Goal: Register for event/course

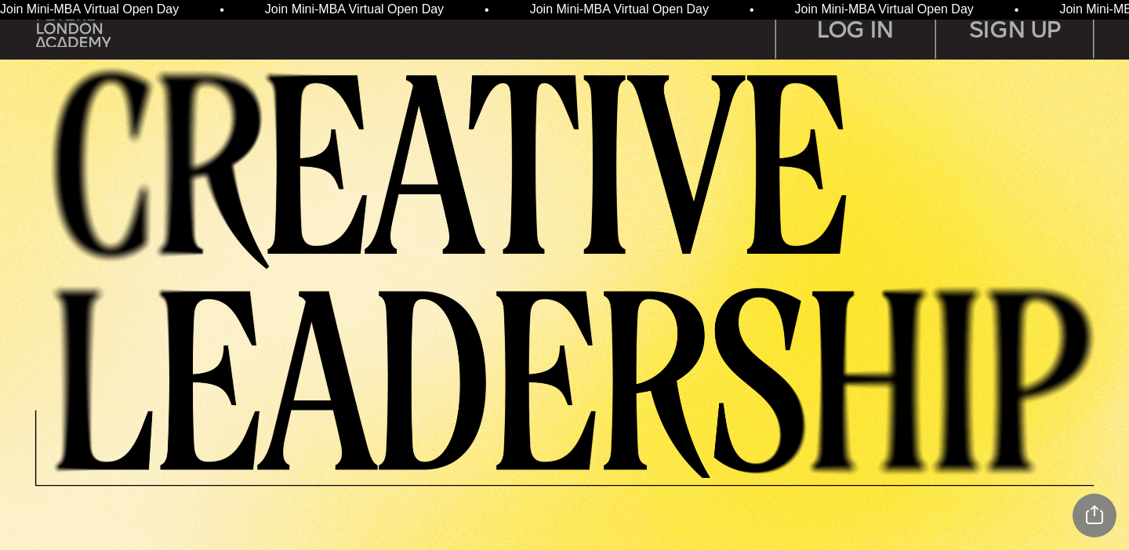
click at [587, 222] on img at bounding box center [583, 269] width 1090 height 418
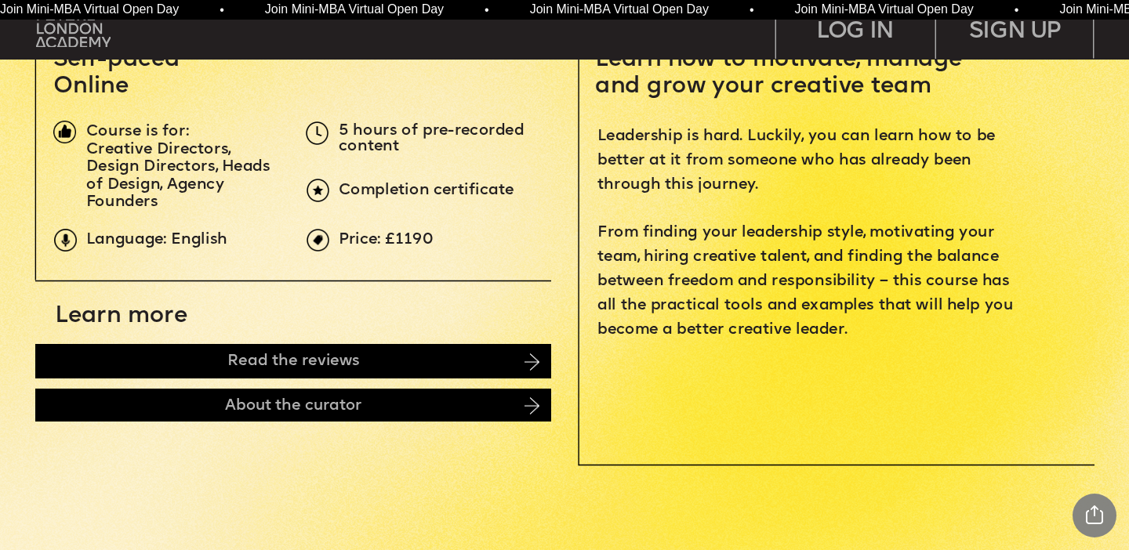
scroll to position [568, 0]
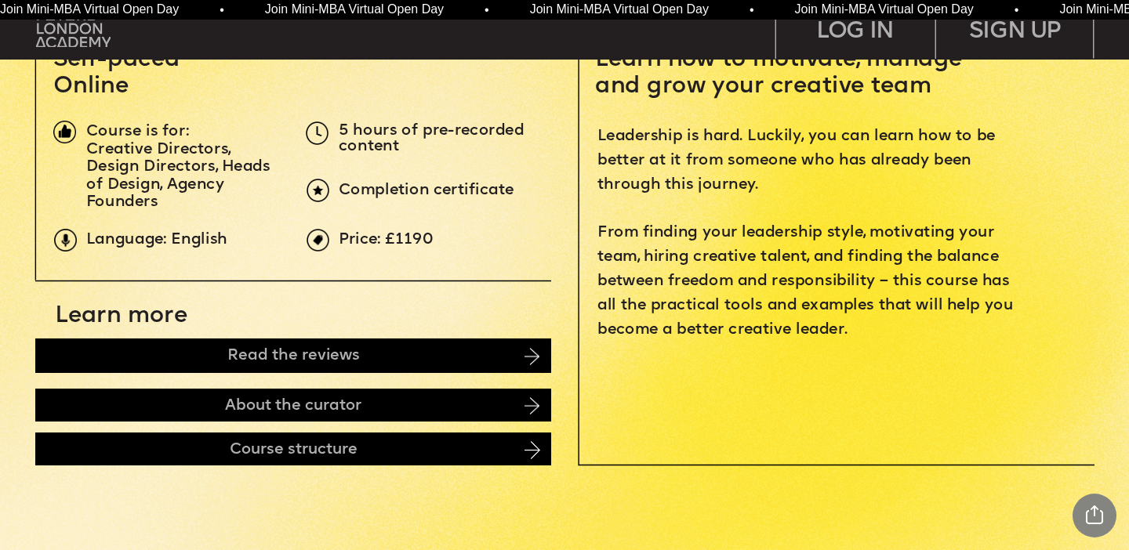
click at [125, 323] on span "Learn more" at bounding box center [121, 317] width 132 height 24
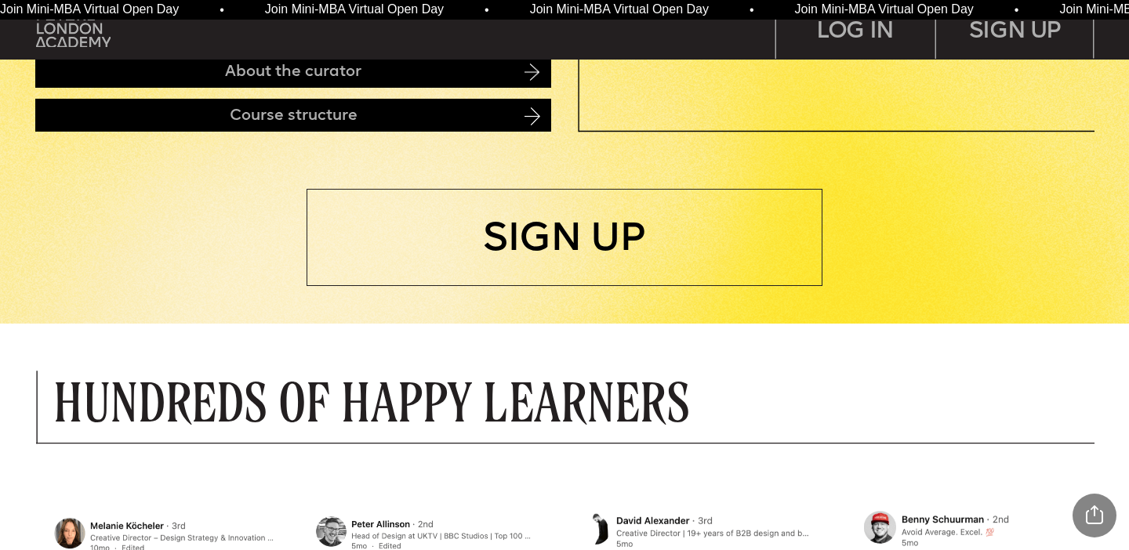
scroll to position [882, 0]
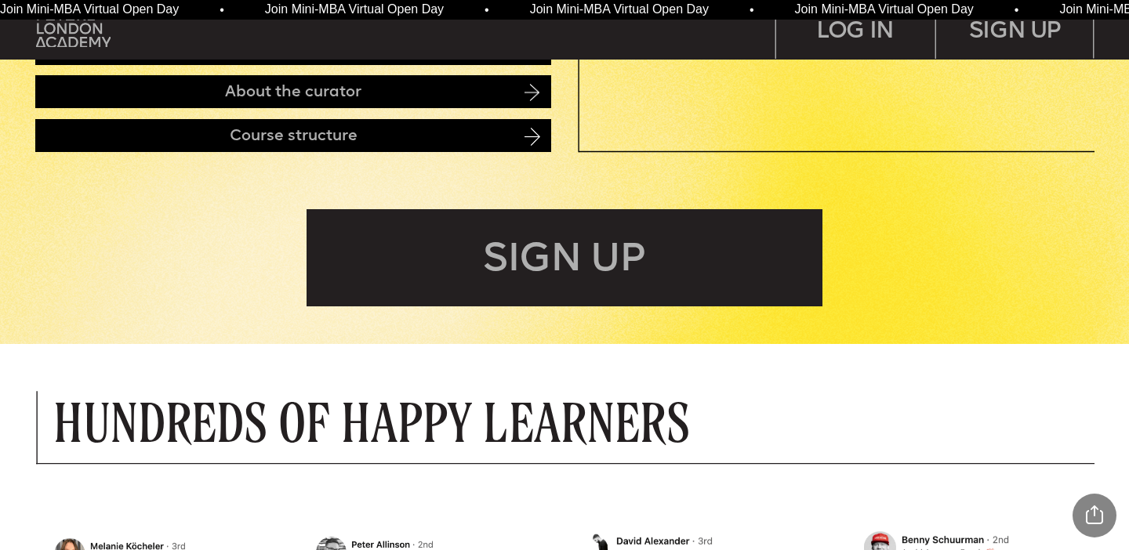
click at [465, 275] on div "SIGN UP" at bounding box center [565, 257] width 516 height 97
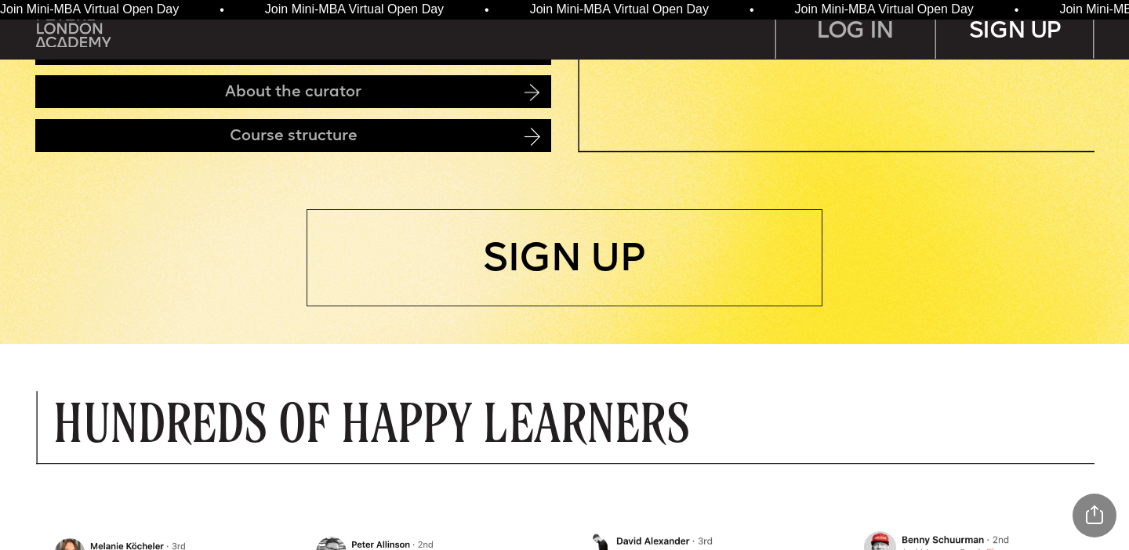
click at [996, 36] on div "SIGN UP" at bounding box center [1015, 29] width 159 height 59
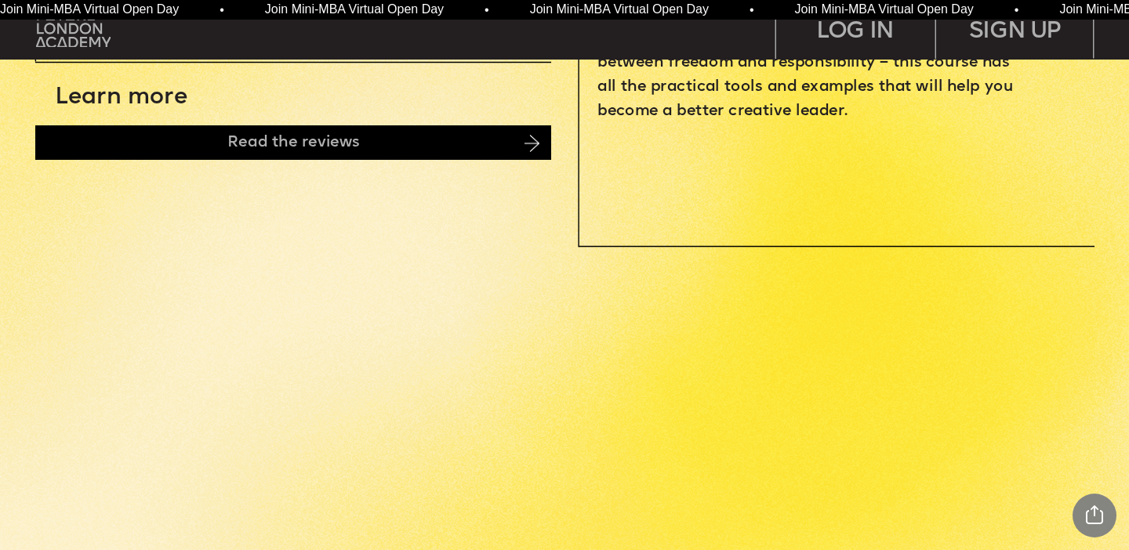
scroll to position [832, 0]
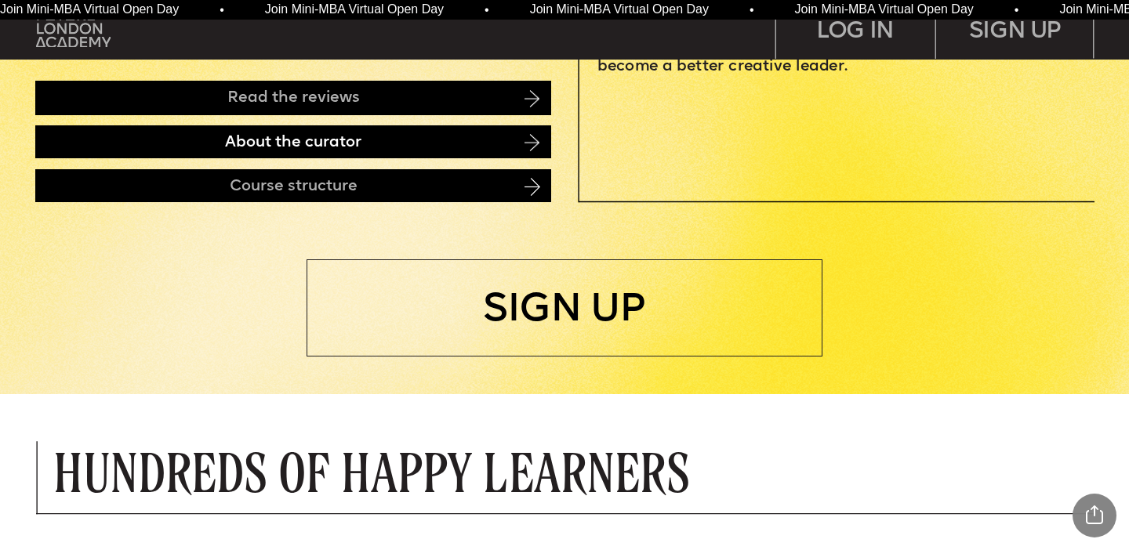
click at [509, 144] on div "About the curator" at bounding box center [293, 141] width 516 height 33
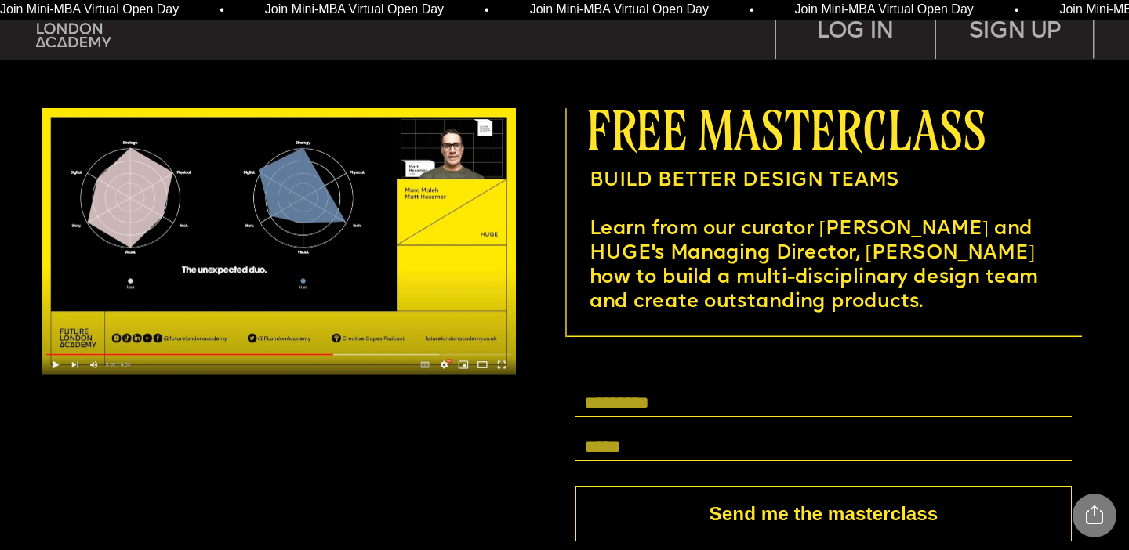
scroll to position [4317, 0]
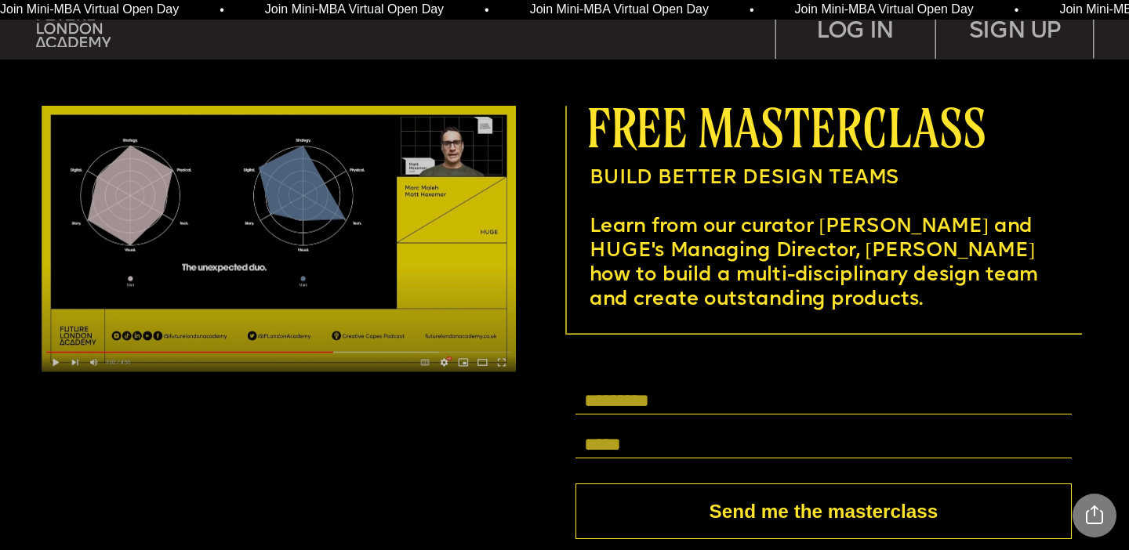
click at [317, 289] on img at bounding box center [279, 239] width 474 height 267
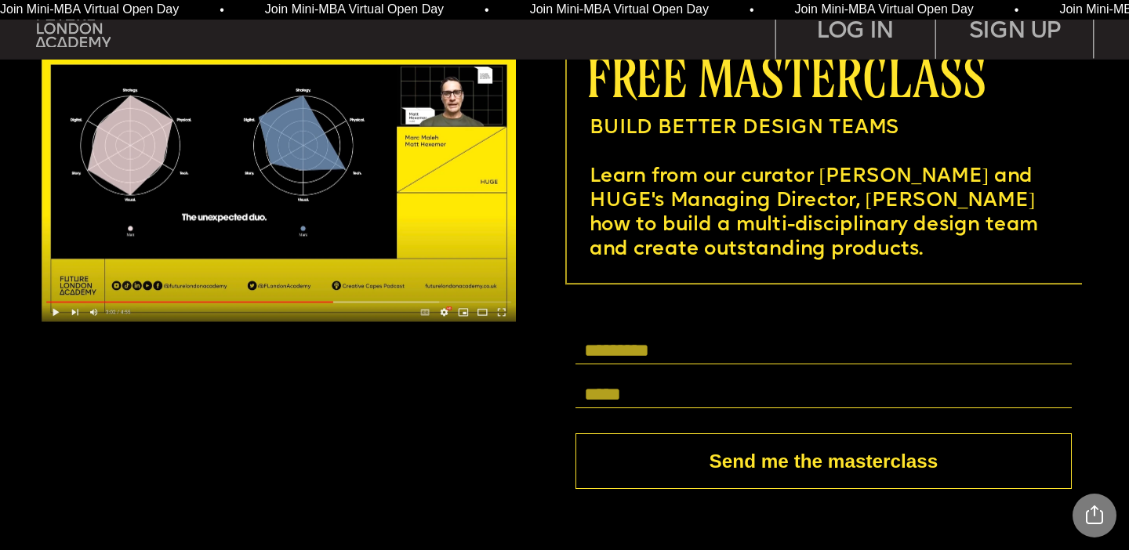
scroll to position [4368, 0]
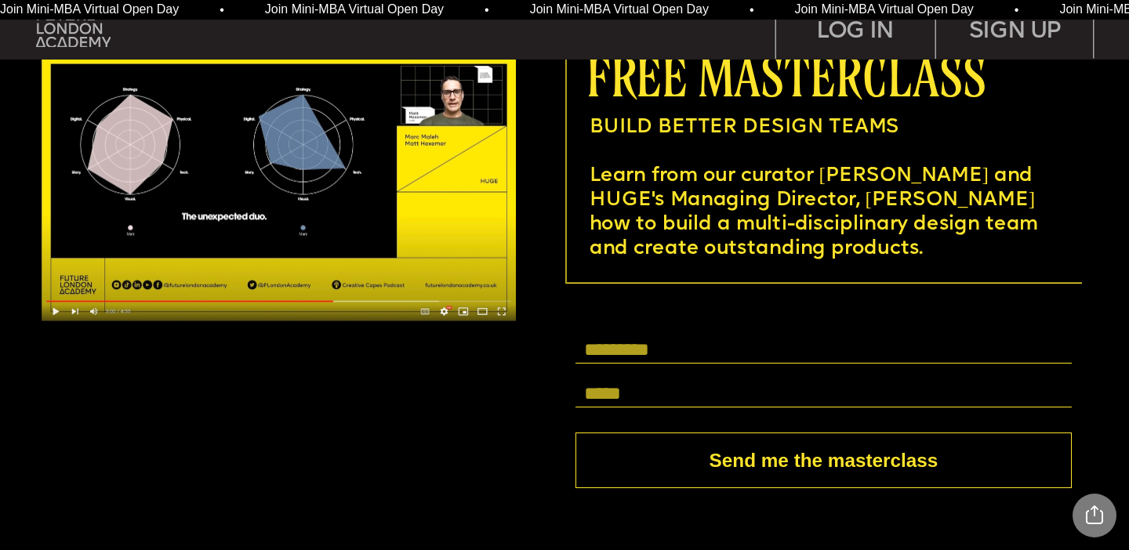
click at [644, 346] on input "text" at bounding box center [823, 349] width 496 height 27
type input "**********"
click at [771, 473] on button "Send me the masterclass" at bounding box center [823, 460] width 496 height 55
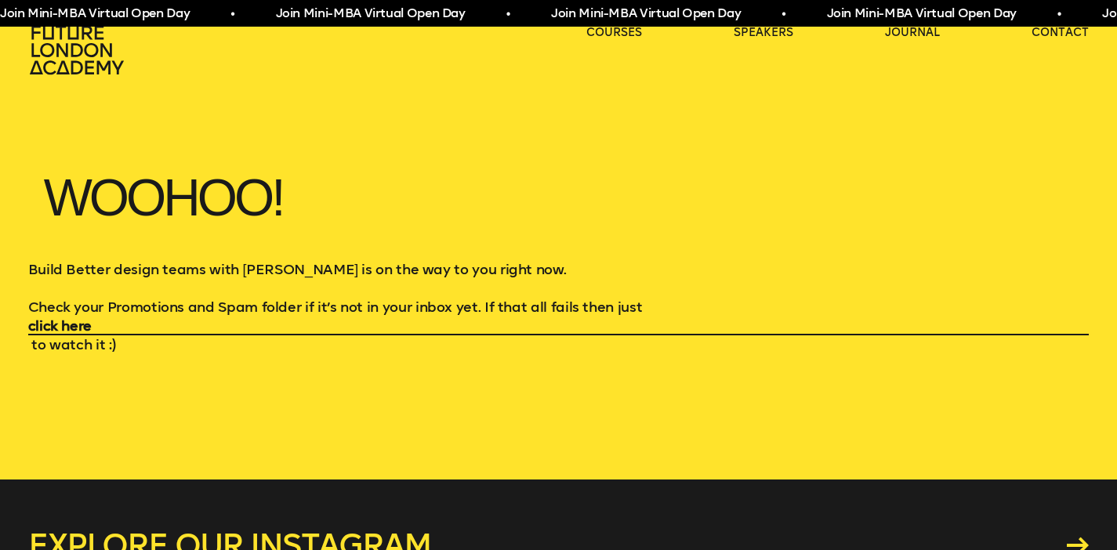
click at [973, 198] on h1 "Woohoo!" at bounding box center [558, 208] width 1061 height 103
click at [80, 52] on icon at bounding box center [76, 50] width 94 height 49
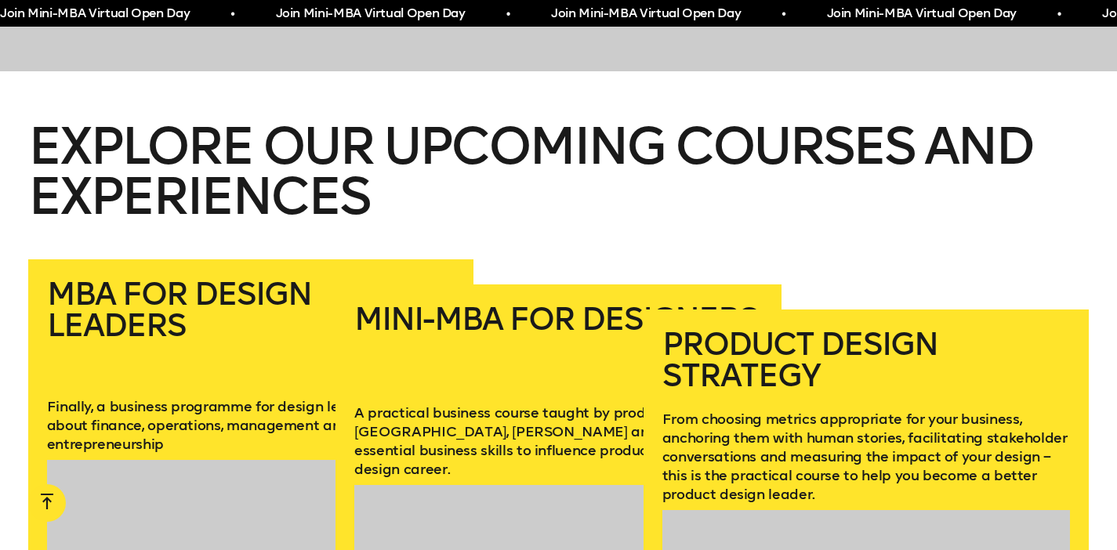
scroll to position [2052, 0]
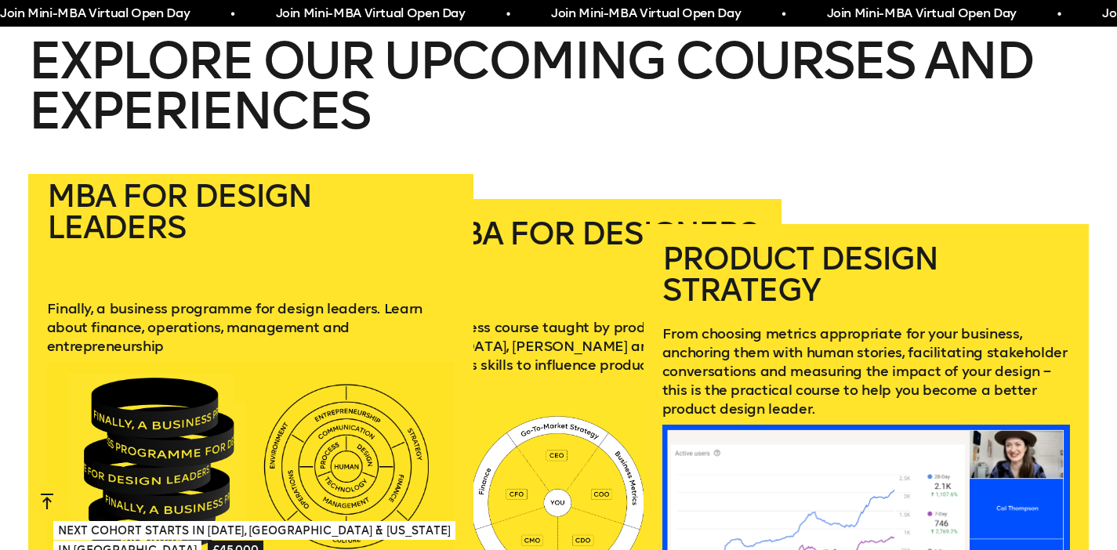
click at [190, 180] on h2 "MBA for Design Leaders" at bounding box center [251, 230] width 408 height 100
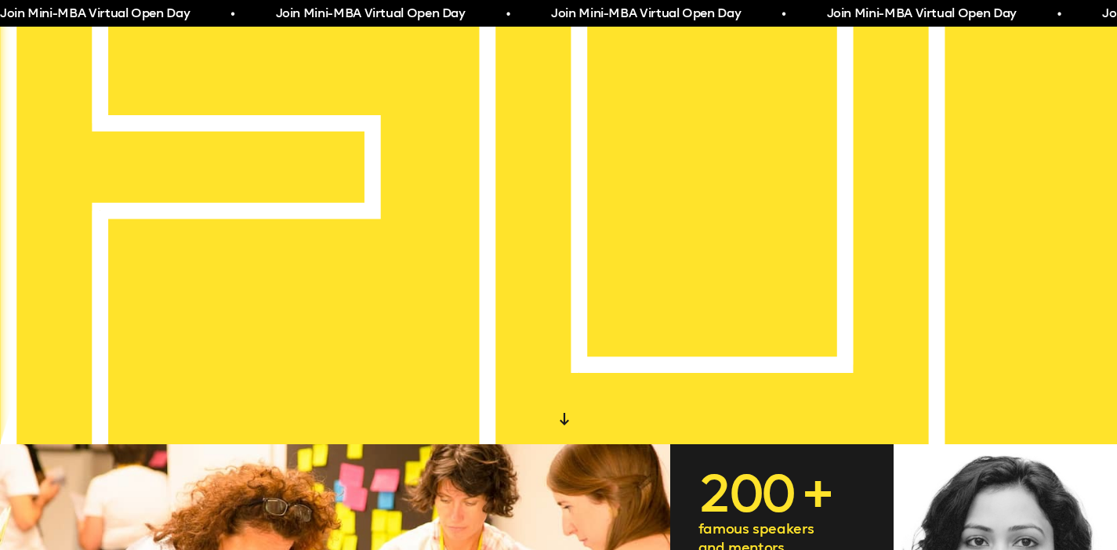
scroll to position [0, 0]
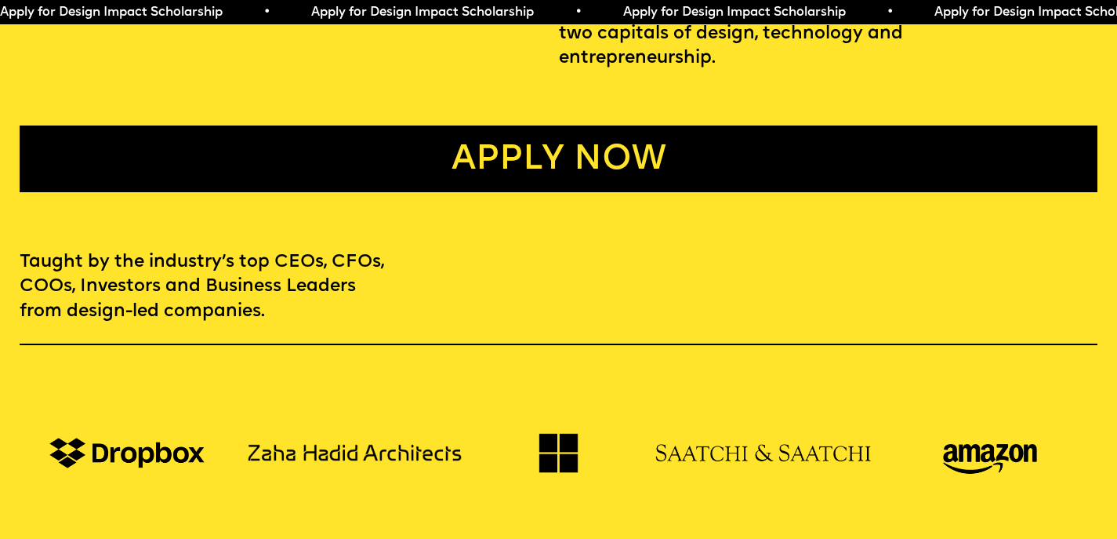
scroll to position [1078, 0]
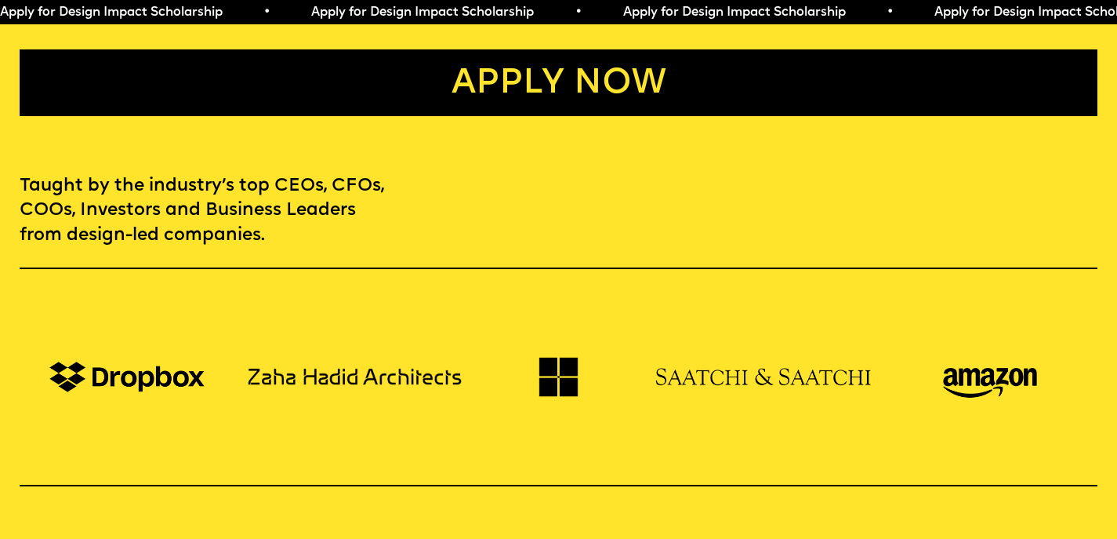
click at [538, 82] on link "Apply now" at bounding box center [559, 82] width 1079 height 67
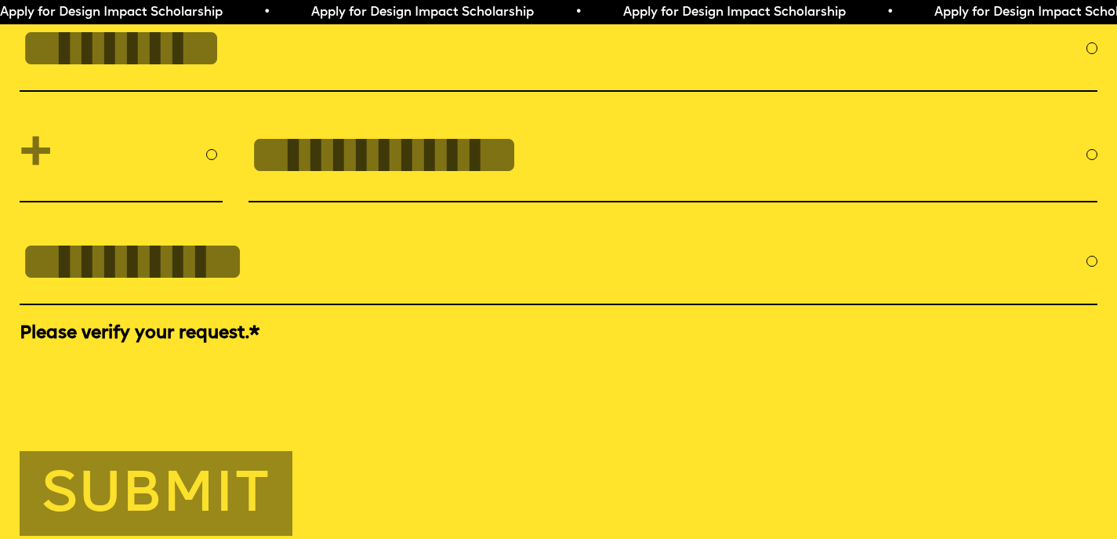
scroll to position [5208, 0]
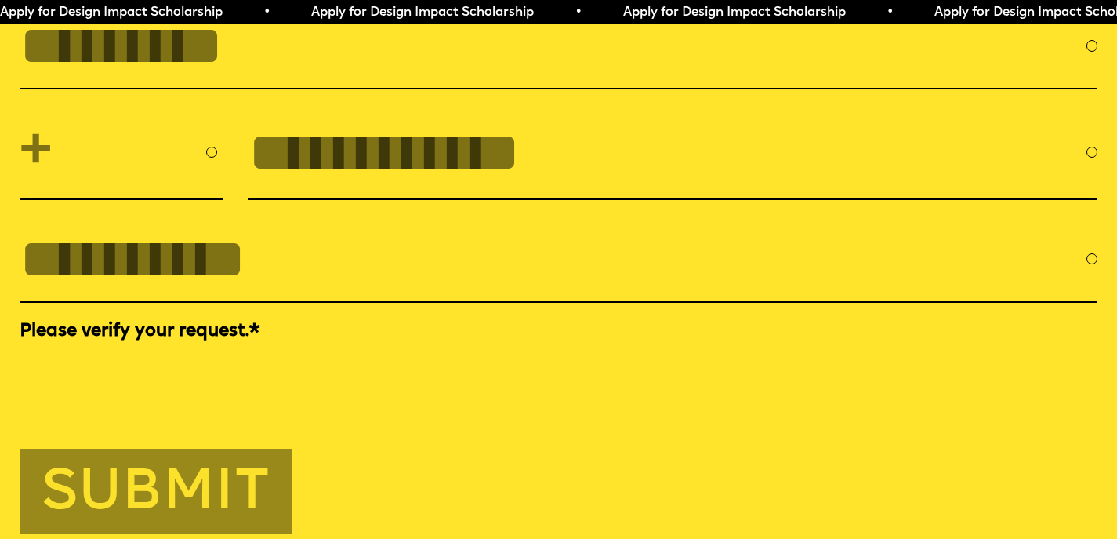
click at [161, 77] on input "FULL NAME" at bounding box center [553, 46] width 1067 height 62
type input "**********"
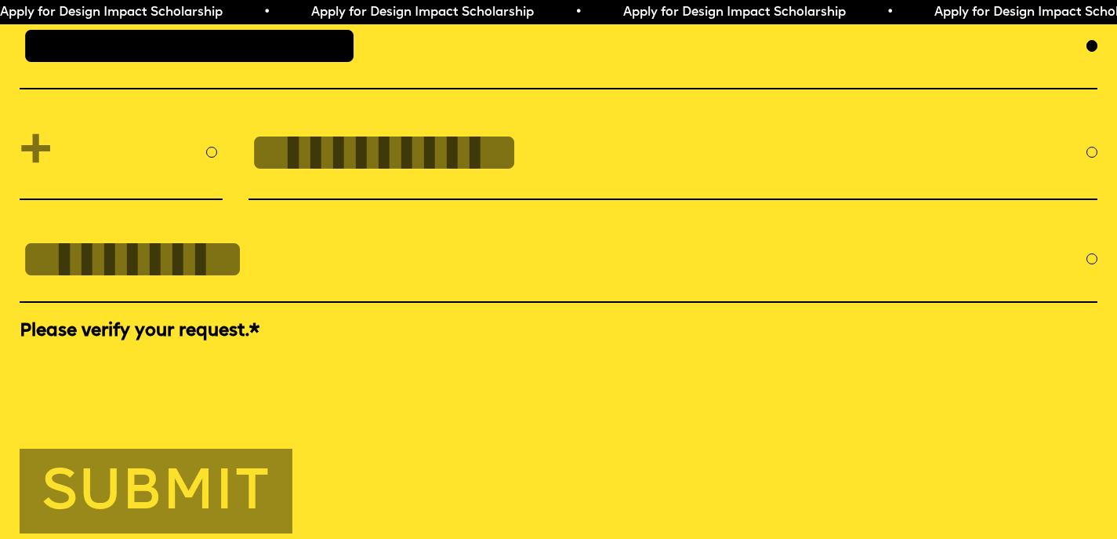
select select "***"
type input "*********"
type input "**********"
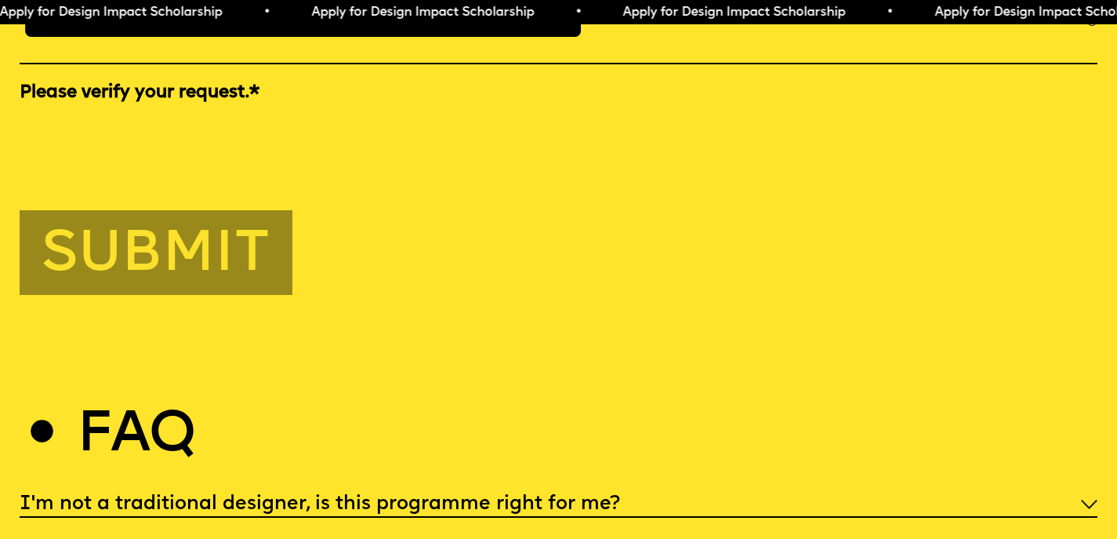
scroll to position [5453, 0]
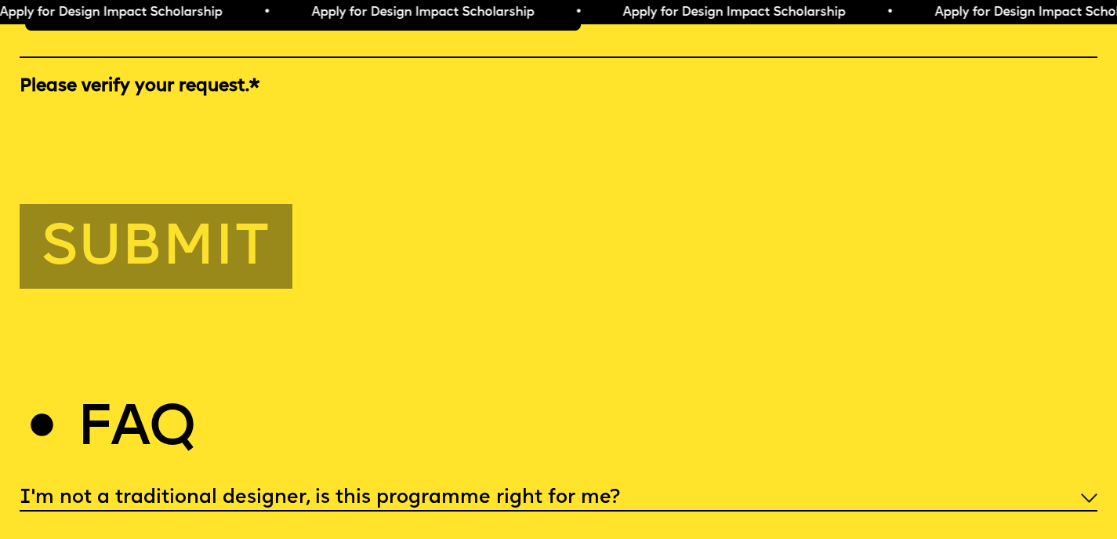
click at [153, 289] on button "Submit" at bounding box center [156, 246] width 273 height 85
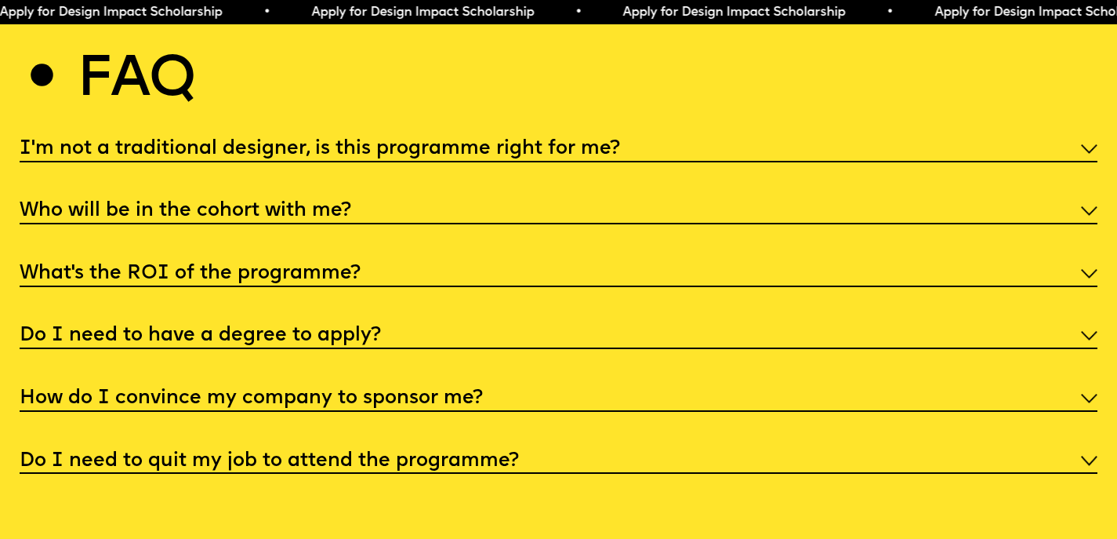
scroll to position [5502, 0]
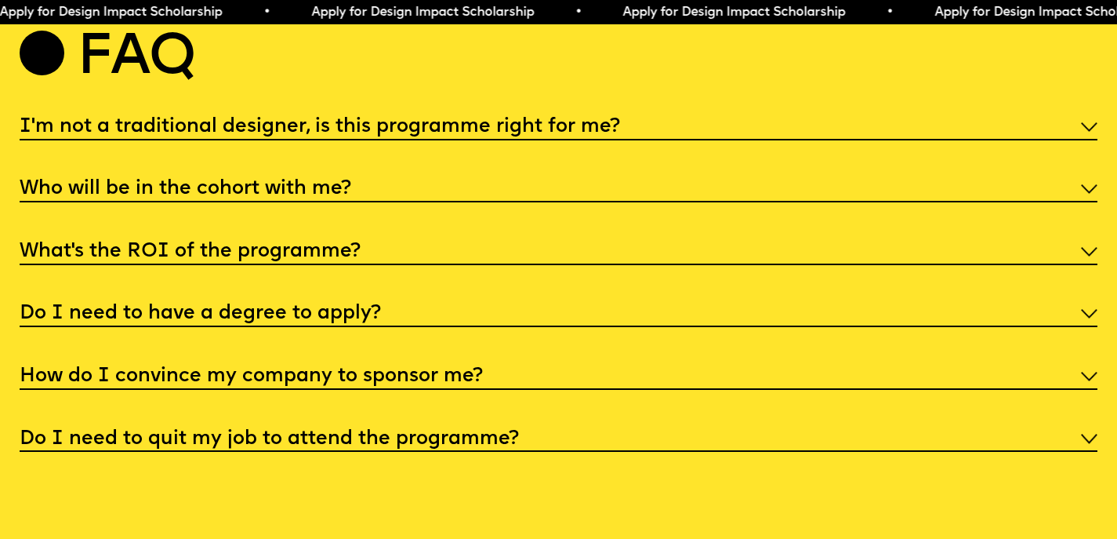
click at [479, 265] on div "What’s the ROI of the programme?" at bounding box center [559, 250] width 1079 height 29
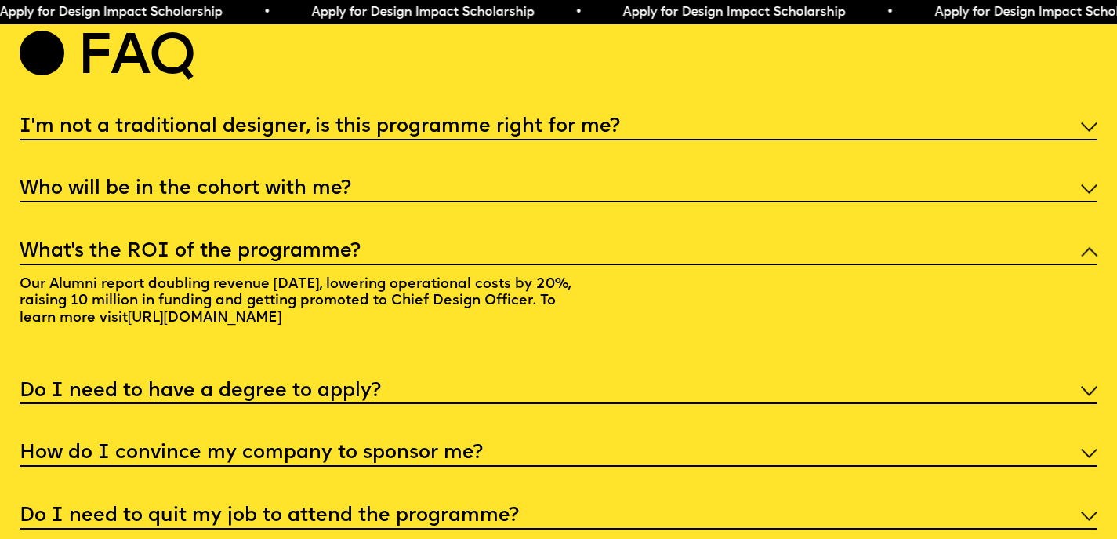
click at [487, 265] on div "What’s the ROI of the programme?" at bounding box center [559, 250] width 1079 height 29
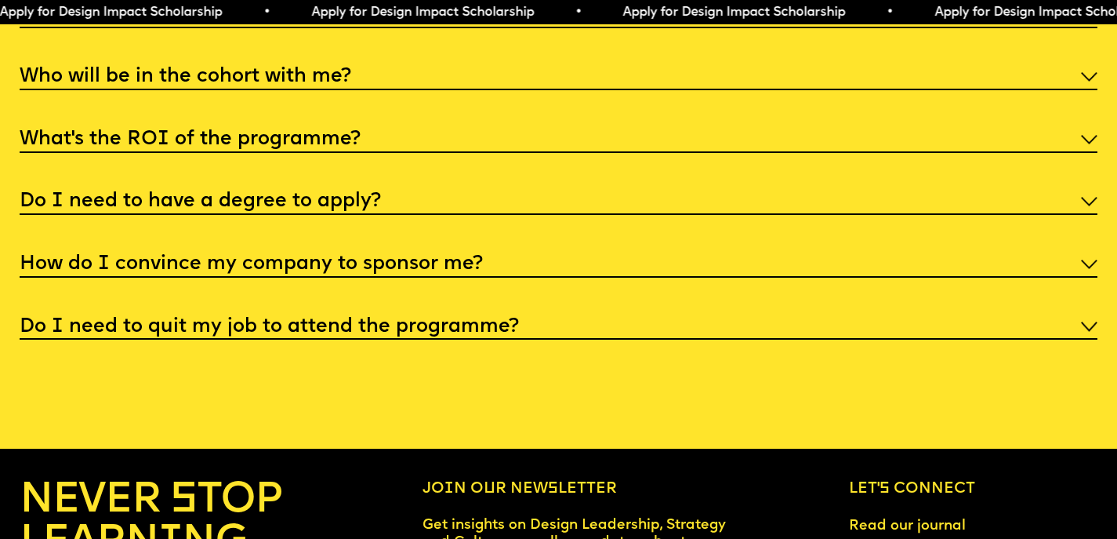
scroll to position [5614, 0]
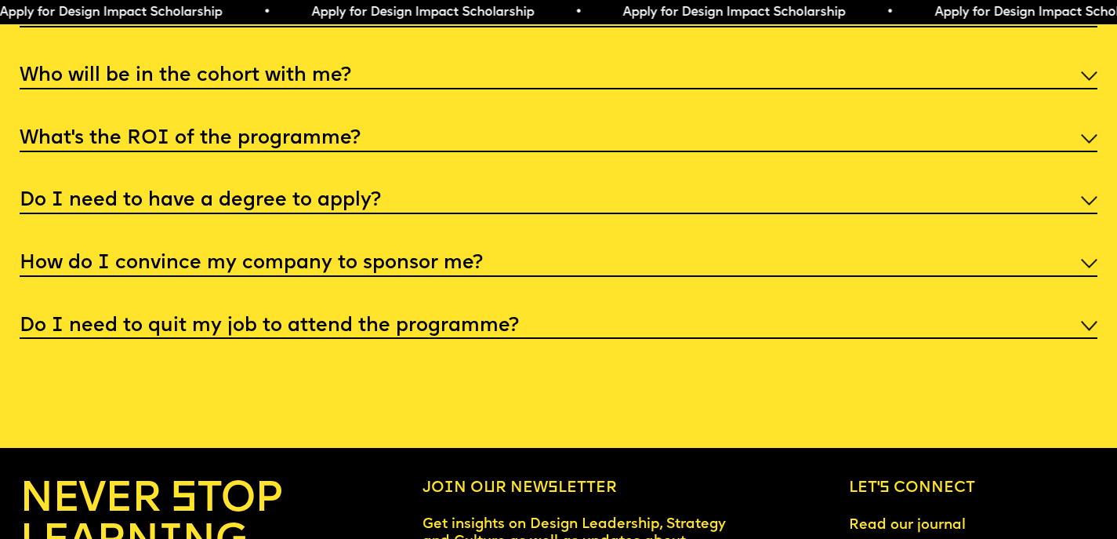
click at [490, 214] on div "Do I need to have a degree to apply?" at bounding box center [559, 199] width 1079 height 29
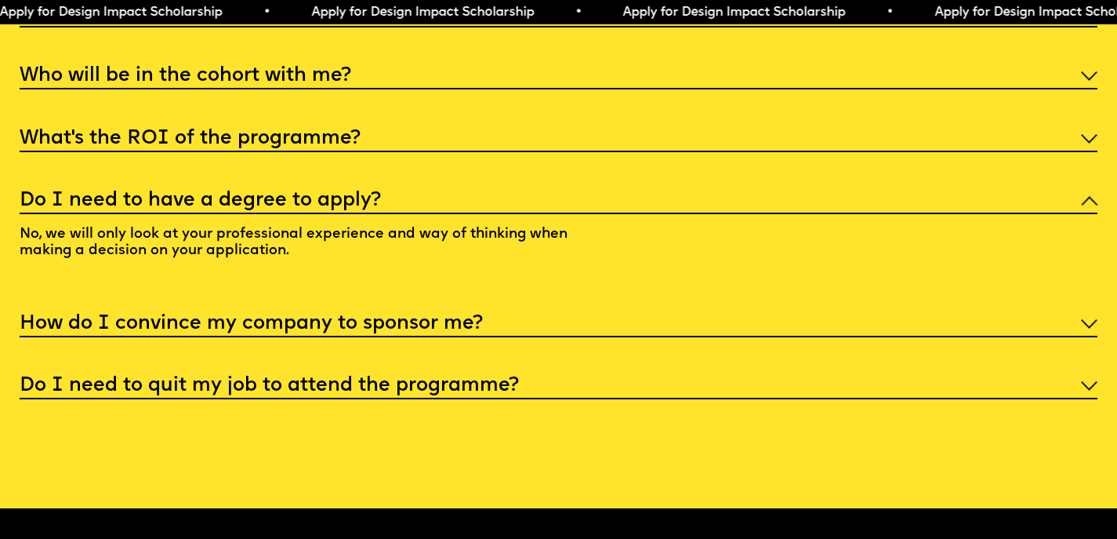
click at [493, 214] on div "Do I need to have a degree to apply?" at bounding box center [559, 199] width 1079 height 29
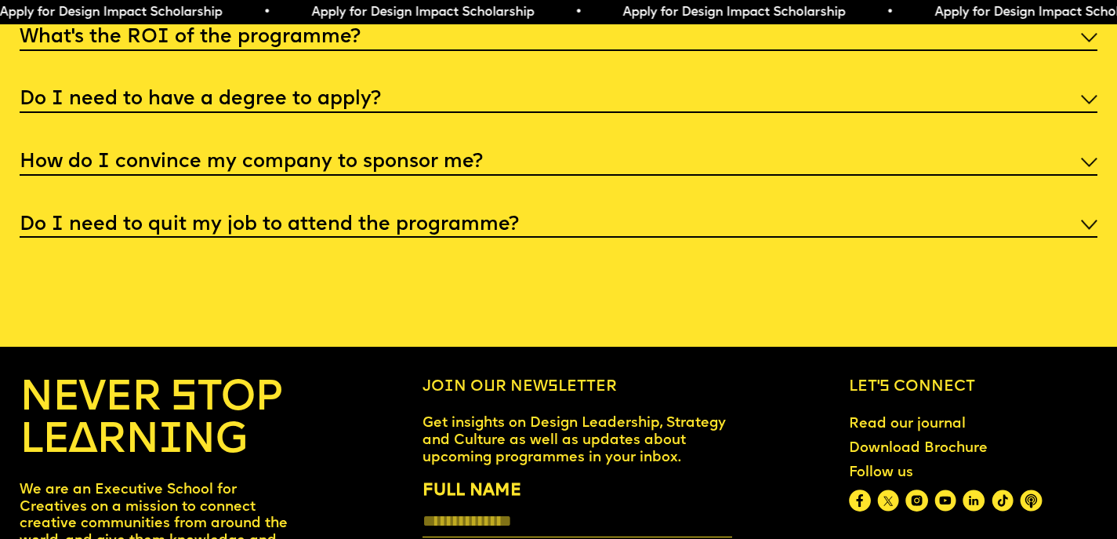
scroll to position [5721, 0]
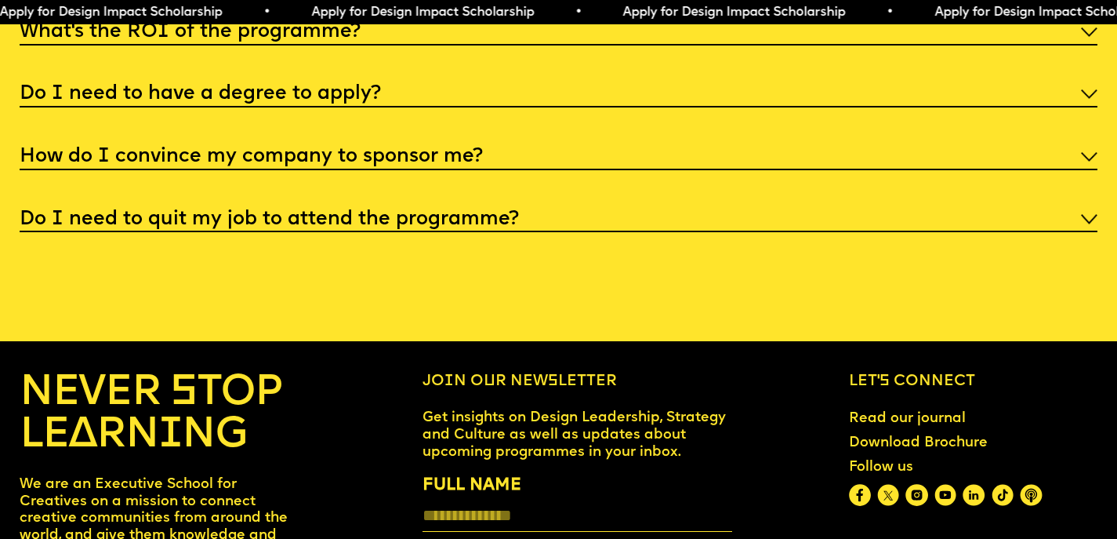
click at [550, 233] on div "Do I need to quit my job to attend the programme?" at bounding box center [559, 218] width 1079 height 29
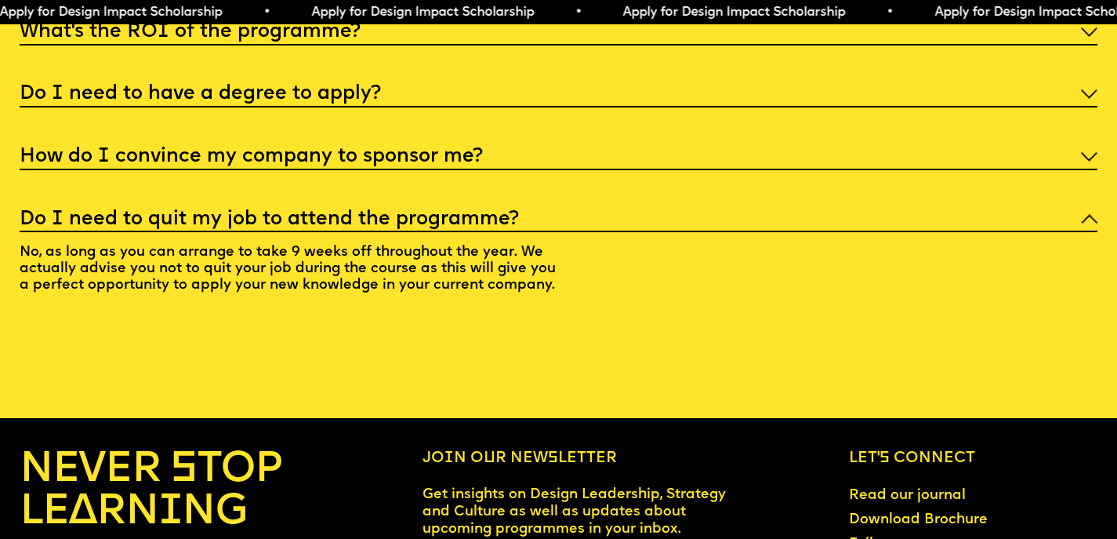
click at [550, 233] on div "Do I need to quit my job to attend the programme?" at bounding box center [559, 218] width 1079 height 29
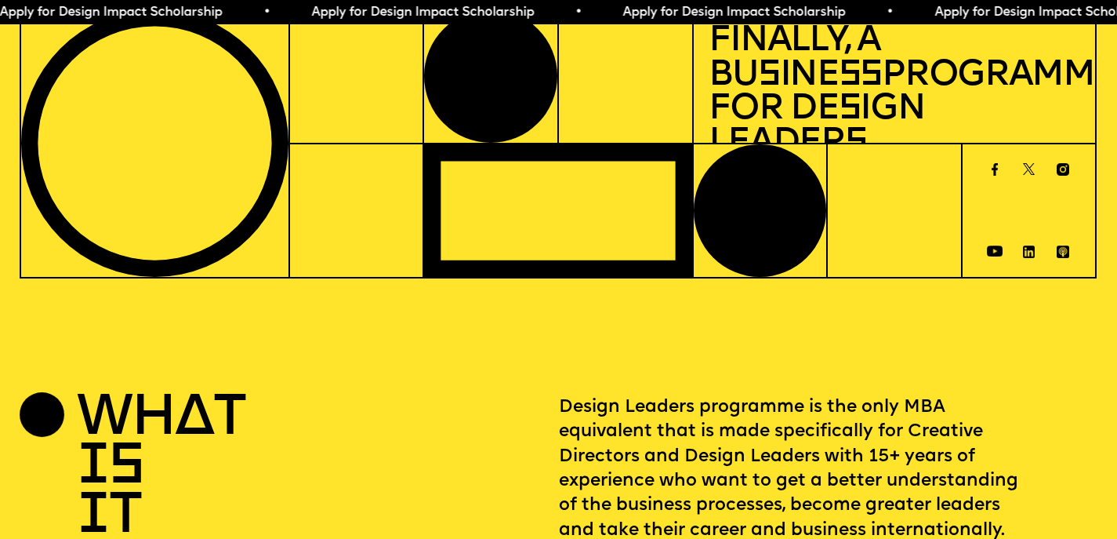
scroll to position [0, 0]
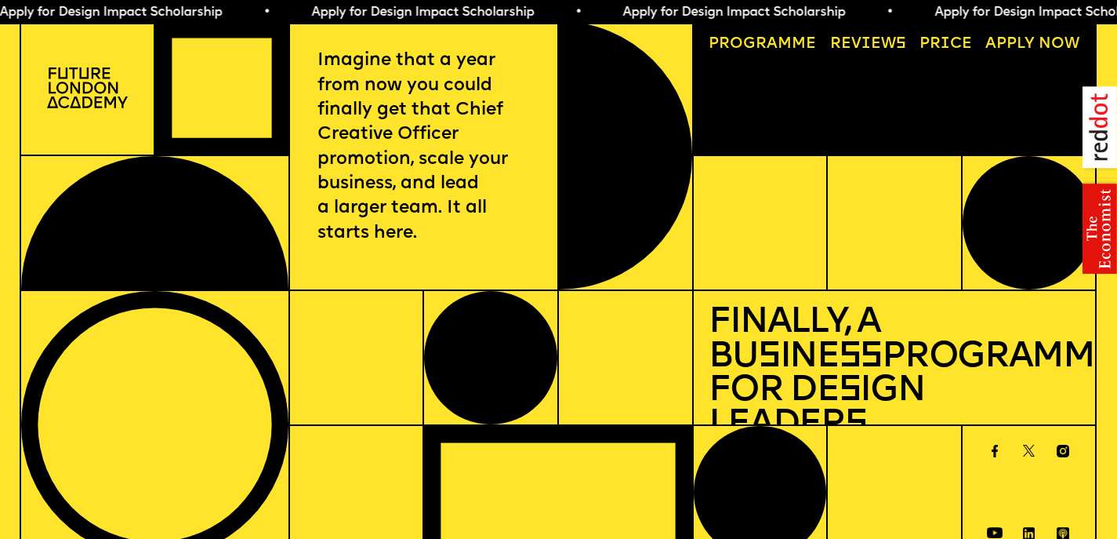
click at [106, 84] on img at bounding box center [87, 87] width 81 height 41
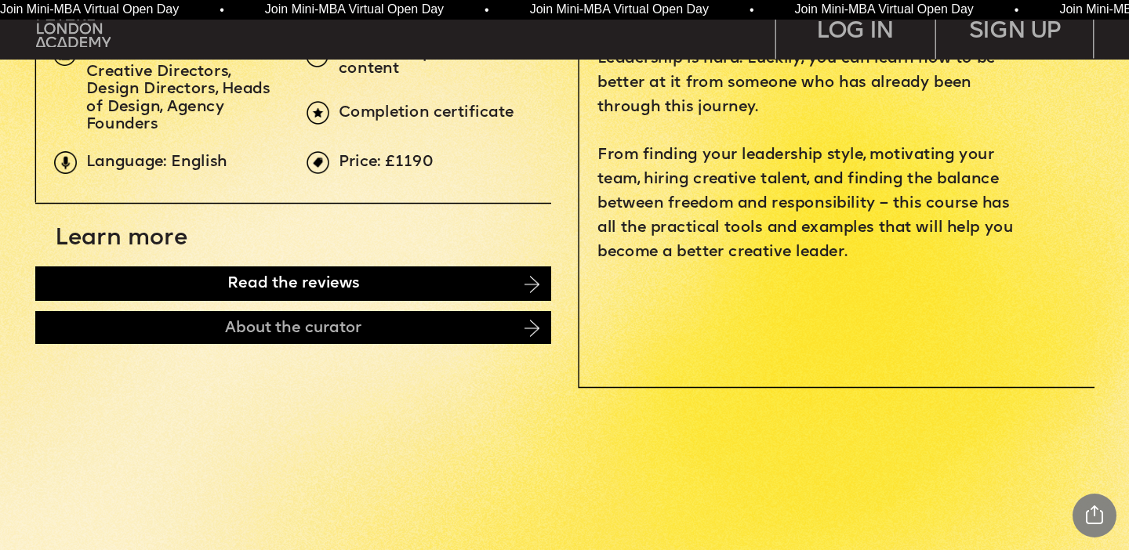
scroll to position [647, 0]
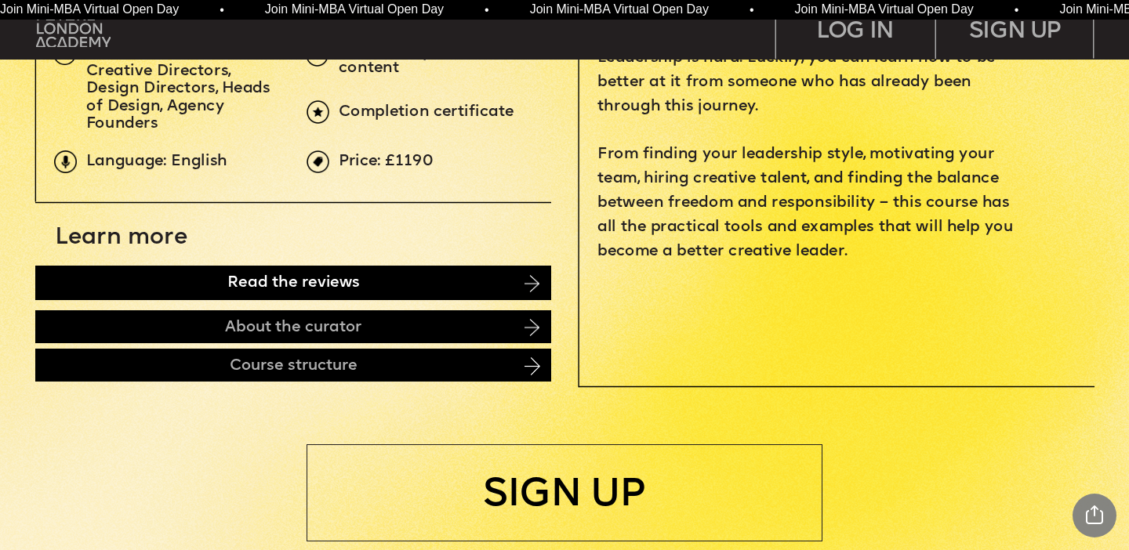
click at [420, 291] on div "Read the reviews" at bounding box center [293, 283] width 516 height 34
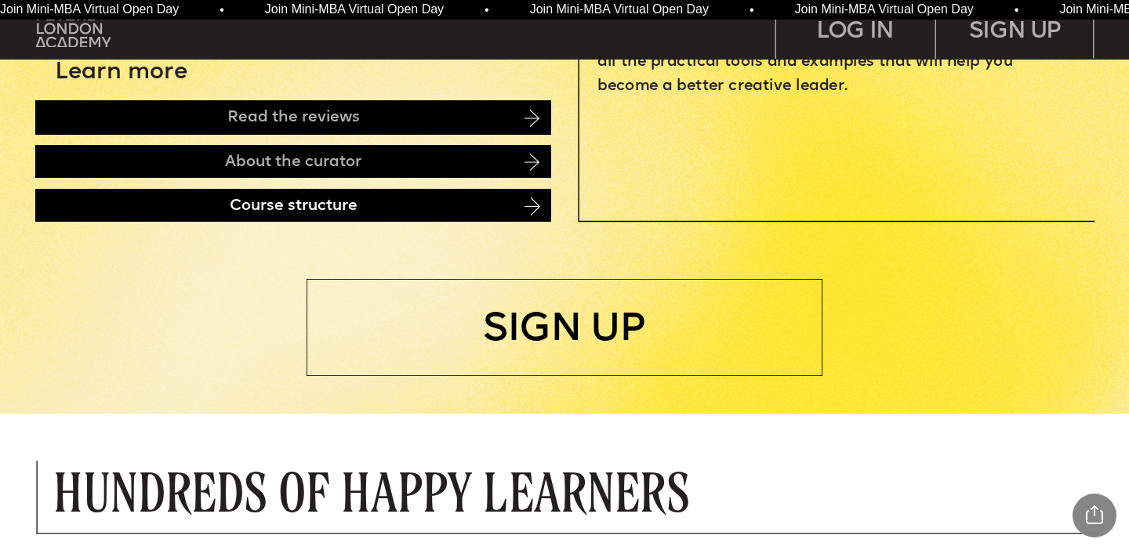
scroll to position [648, 0]
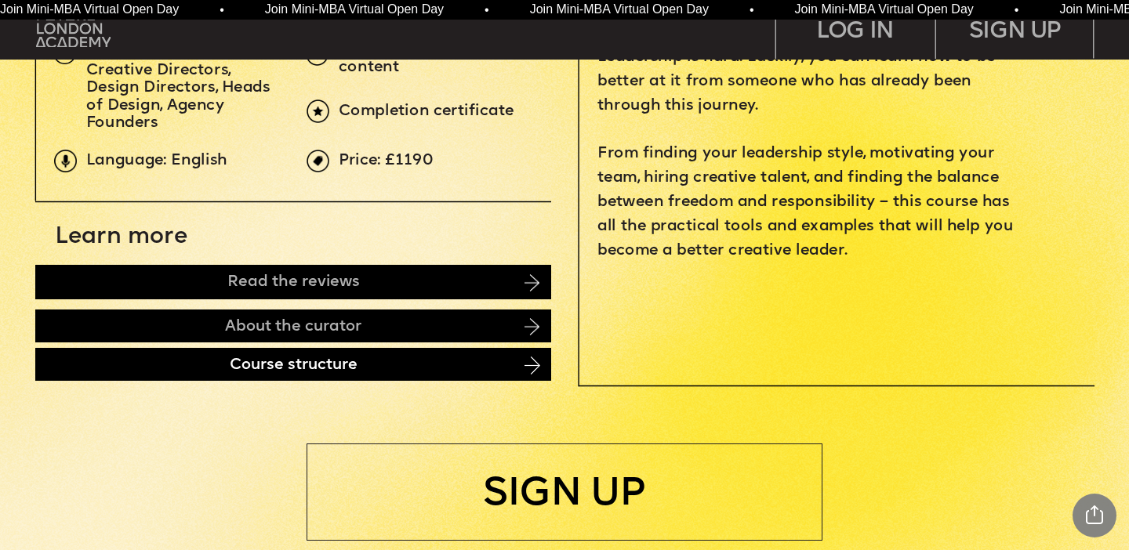
click at [427, 357] on div "Course structure" at bounding box center [293, 364] width 516 height 33
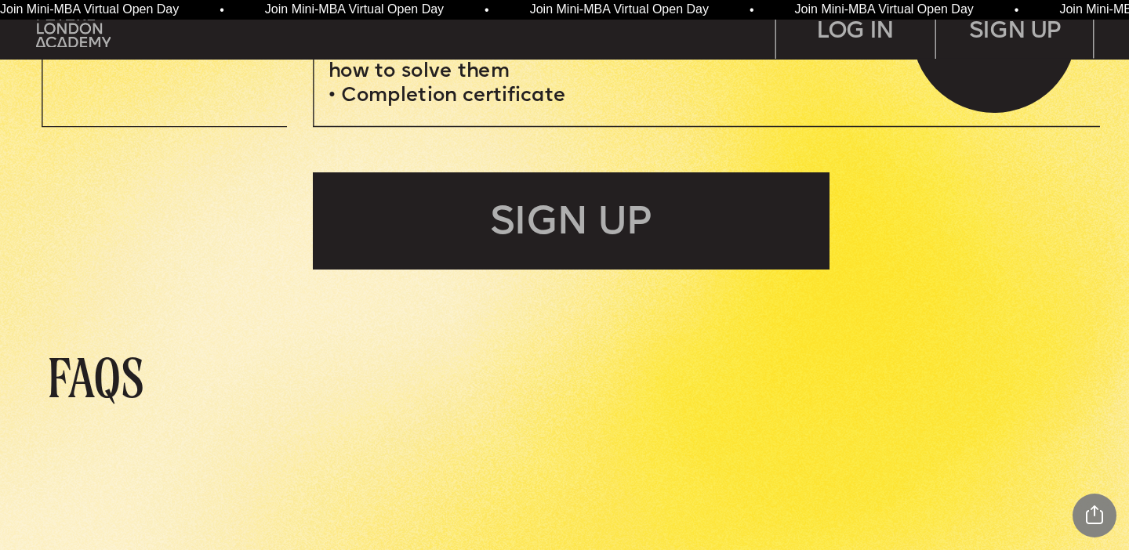
scroll to position [5106, 0]
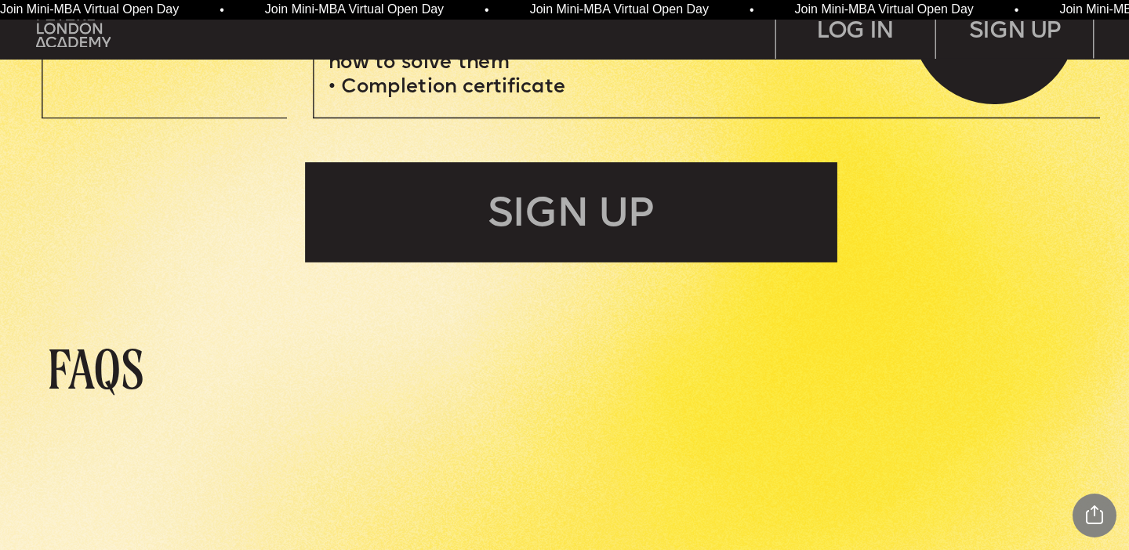
click at [691, 210] on div "SIGN UP" at bounding box center [571, 212] width 531 height 100
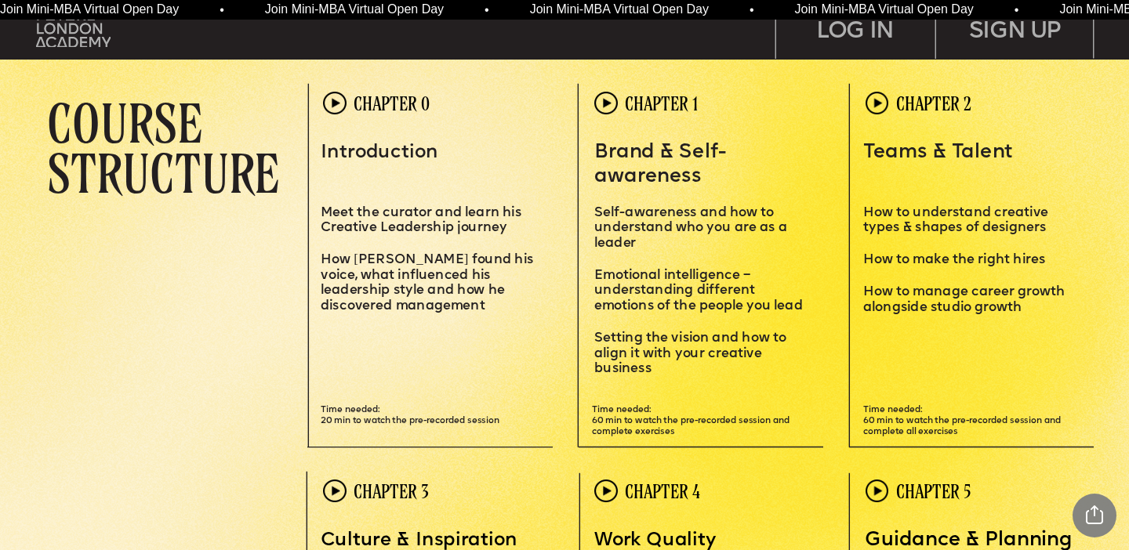
scroll to position [3300, 0]
